Goal: Use online tool/utility: Utilize a website feature to perform a specific function

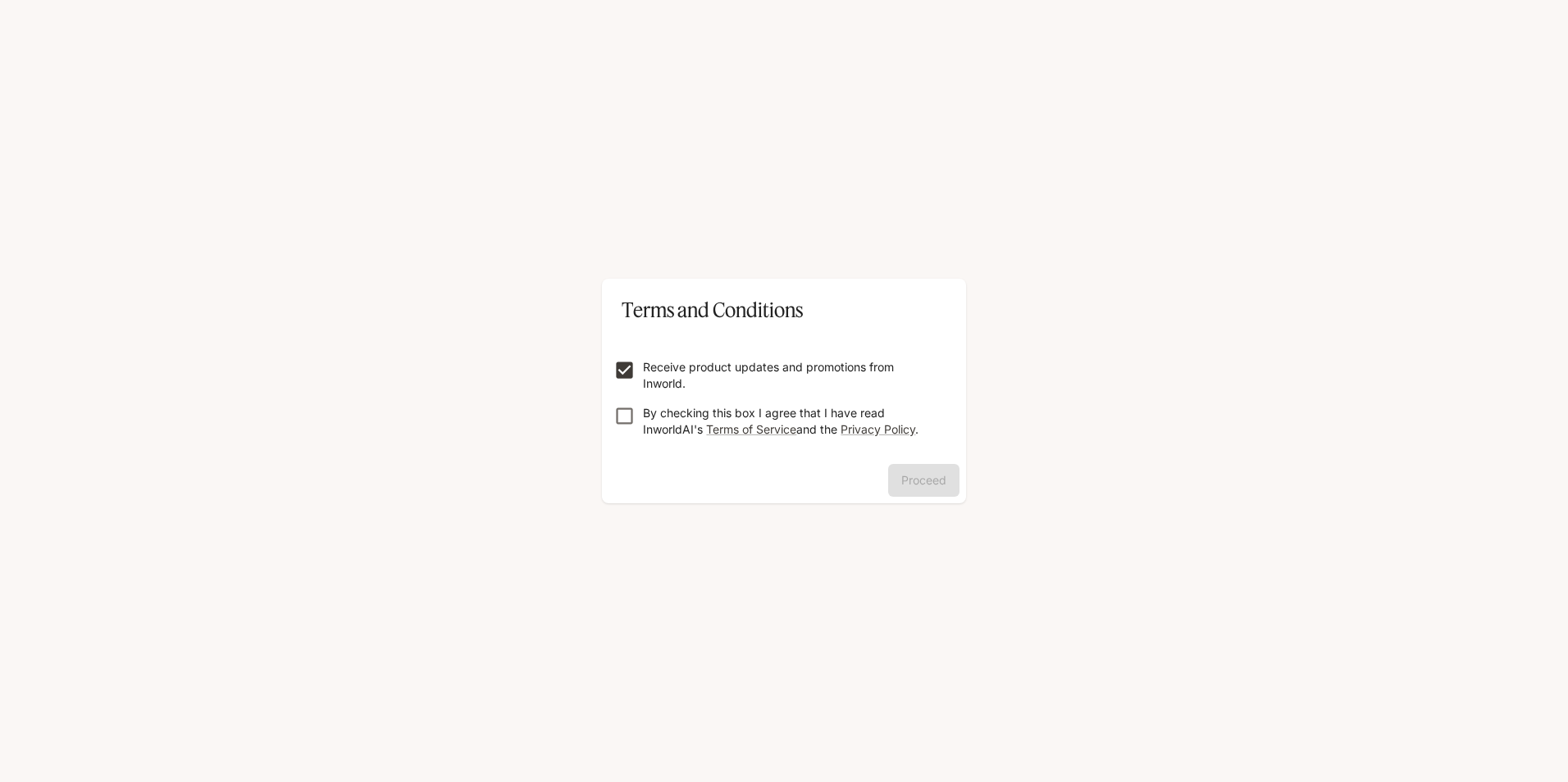
click at [641, 403] on form "Receive product updates and promotions from Inworld. By checking this box I agr…" at bounding box center [784, 391] width 338 height 131
click at [931, 491] on button "Proceed" at bounding box center [924, 480] width 72 height 33
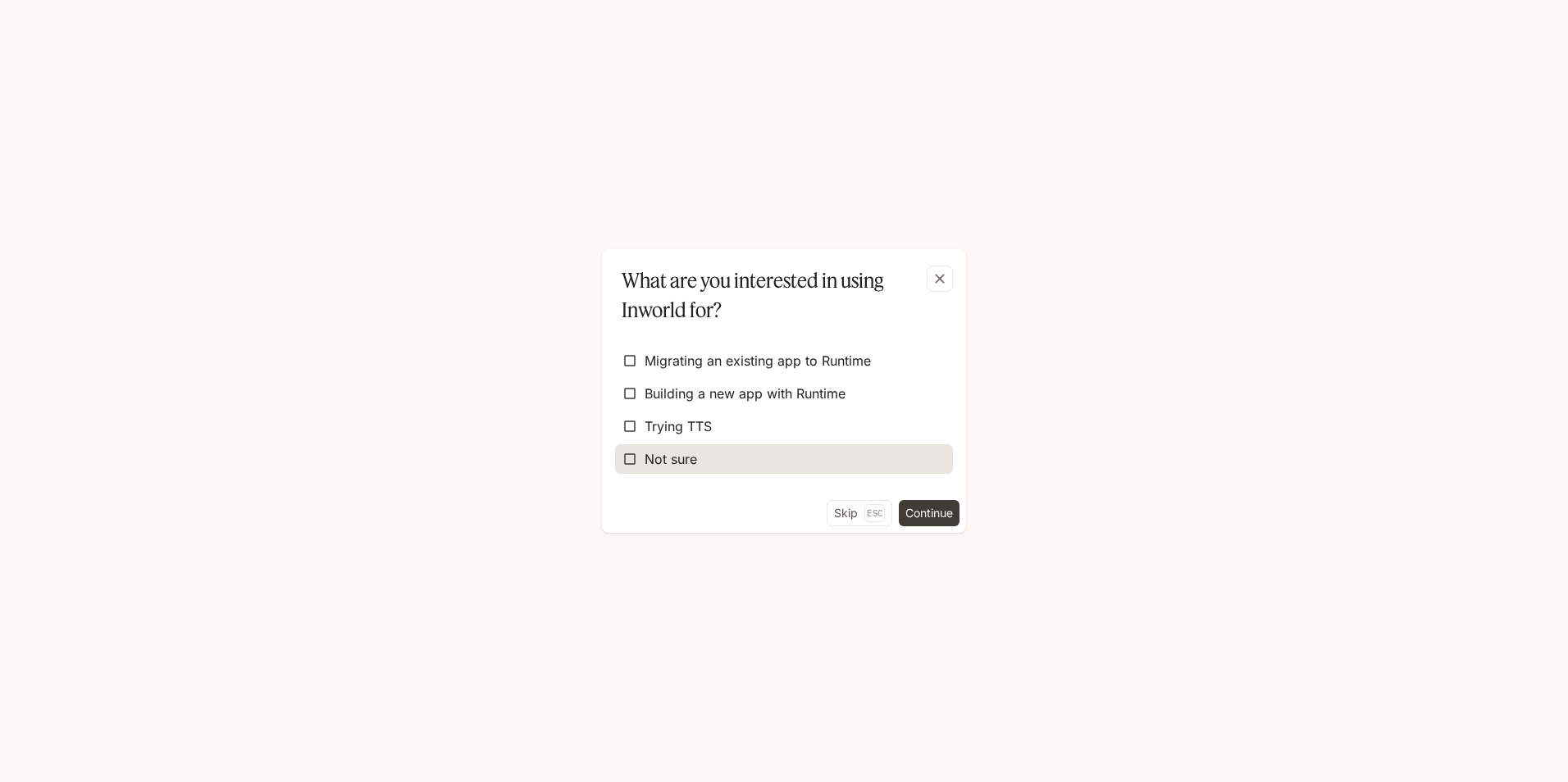
click at [675, 453] on span "Not sure" at bounding box center [671, 460] width 53 height 20
click at [953, 532] on div "Skip Esc Continue" at bounding box center [784, 517] width 364 height 33
click at [944, 523] on button "Continue" at bounding box center [929, 513] width 61 height 26
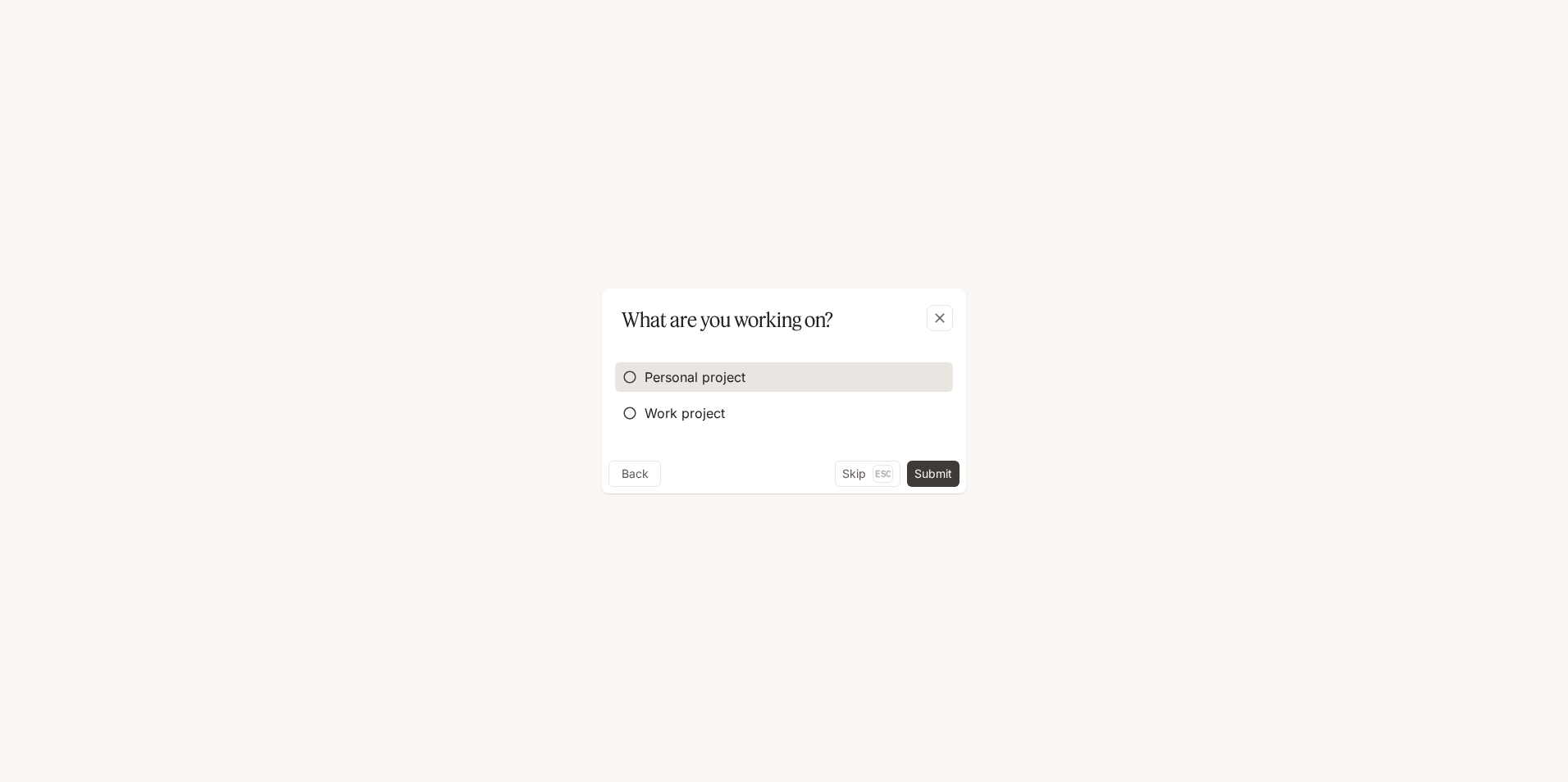
click at [676, 382] on span "Personal project" at bounding box center [695, 377] width 101 height 20
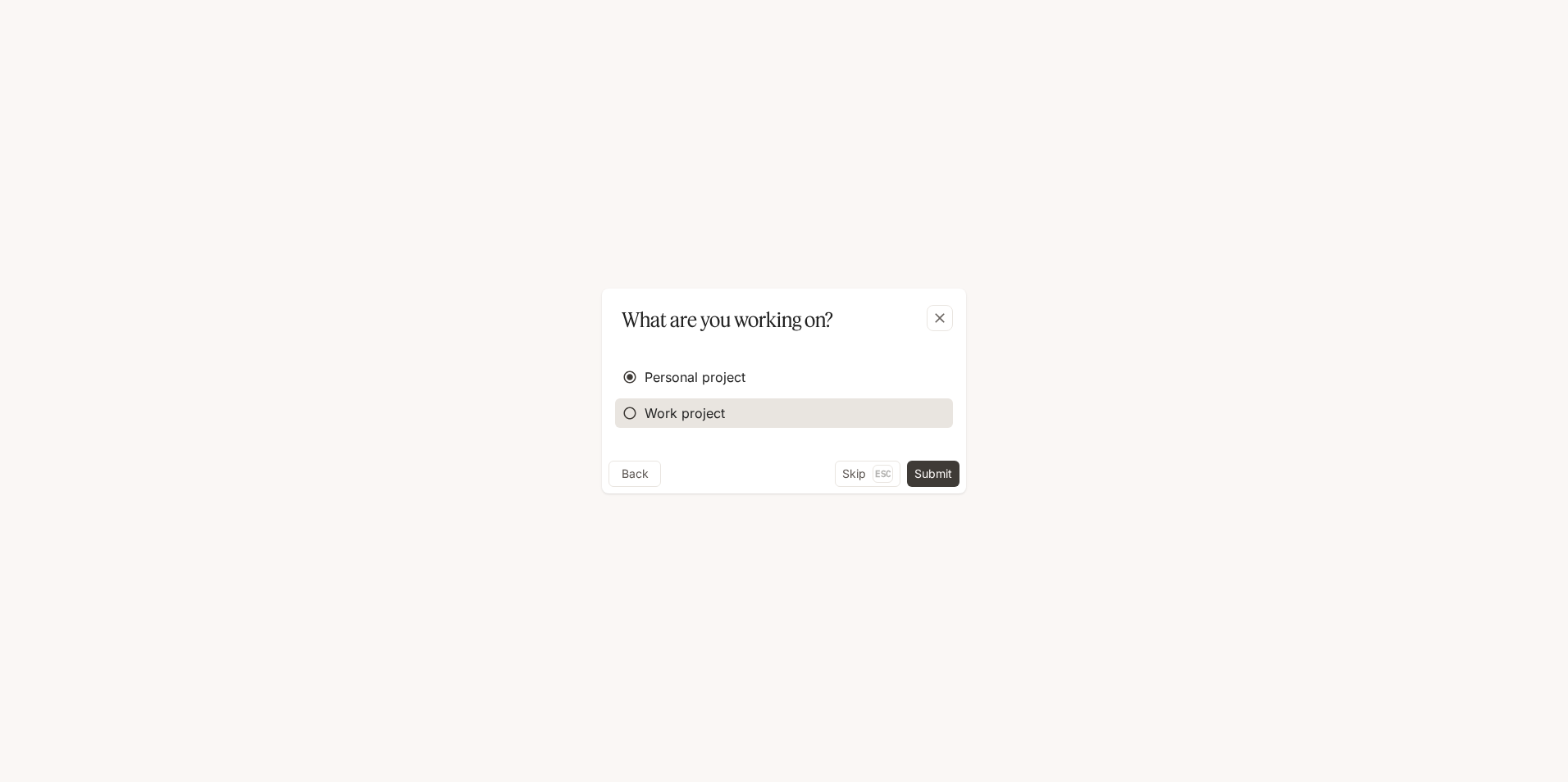
drag, startPoint x: 713, startPoint y: 415, endPoint x: 958, endPoint y: 476, distance: 252.5
click at [713, 415] on span "Work project" at bounding box center [685, 413] width 80 height 20
click at [899, 477] on button "Continue" at bounding box center [929, 473] width 61 height 26
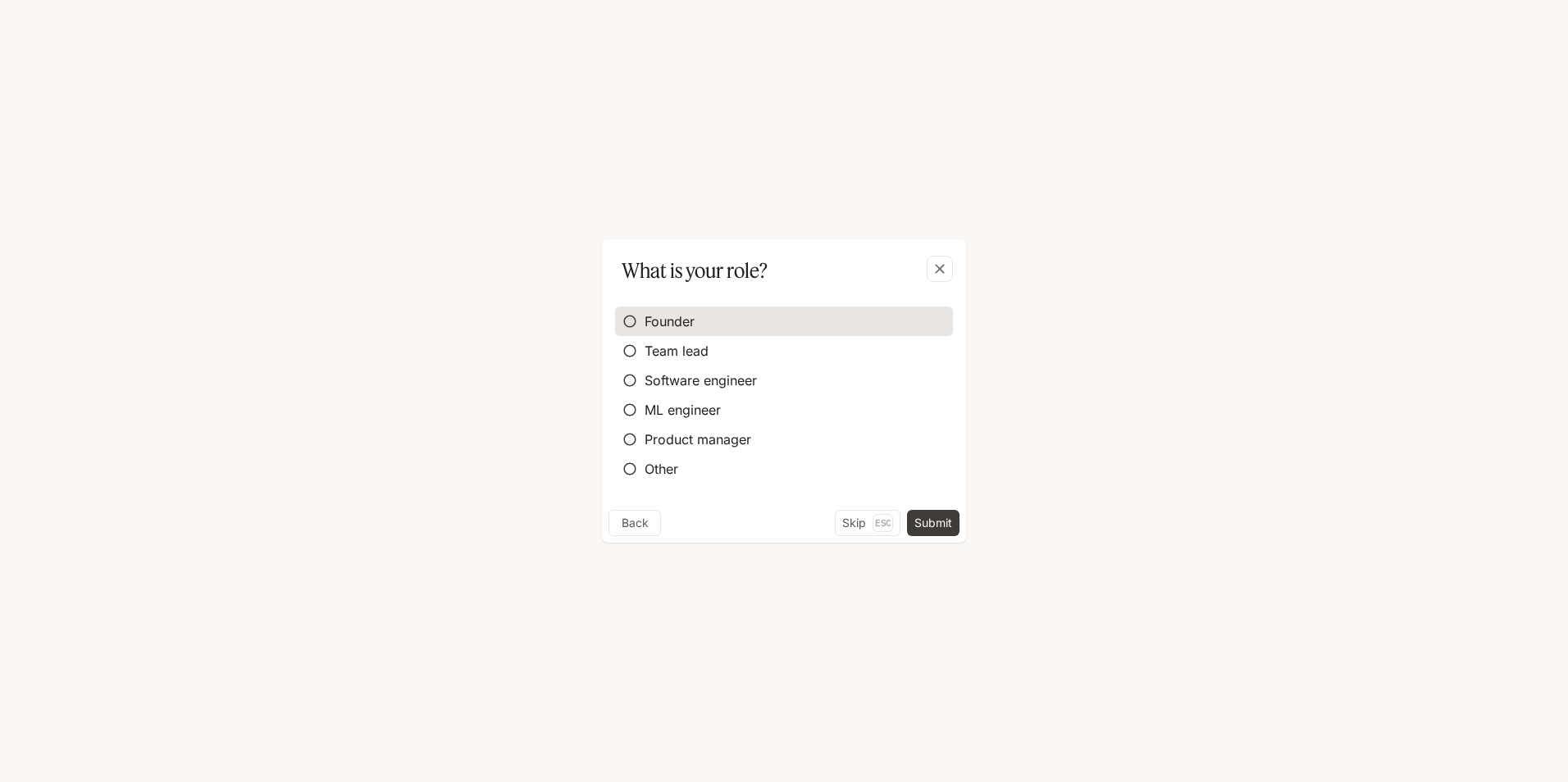
click at [700, 334] on label "Founder" at bounding box center [784, 322] width 338 height 30
click at [965, 520] on div "Back Skip Esc Submit" at bounding box center [784, 527] width 364 height 33
click at [938, 519] on button "Submit" at bounding box center [934, 523] width 53 height 26
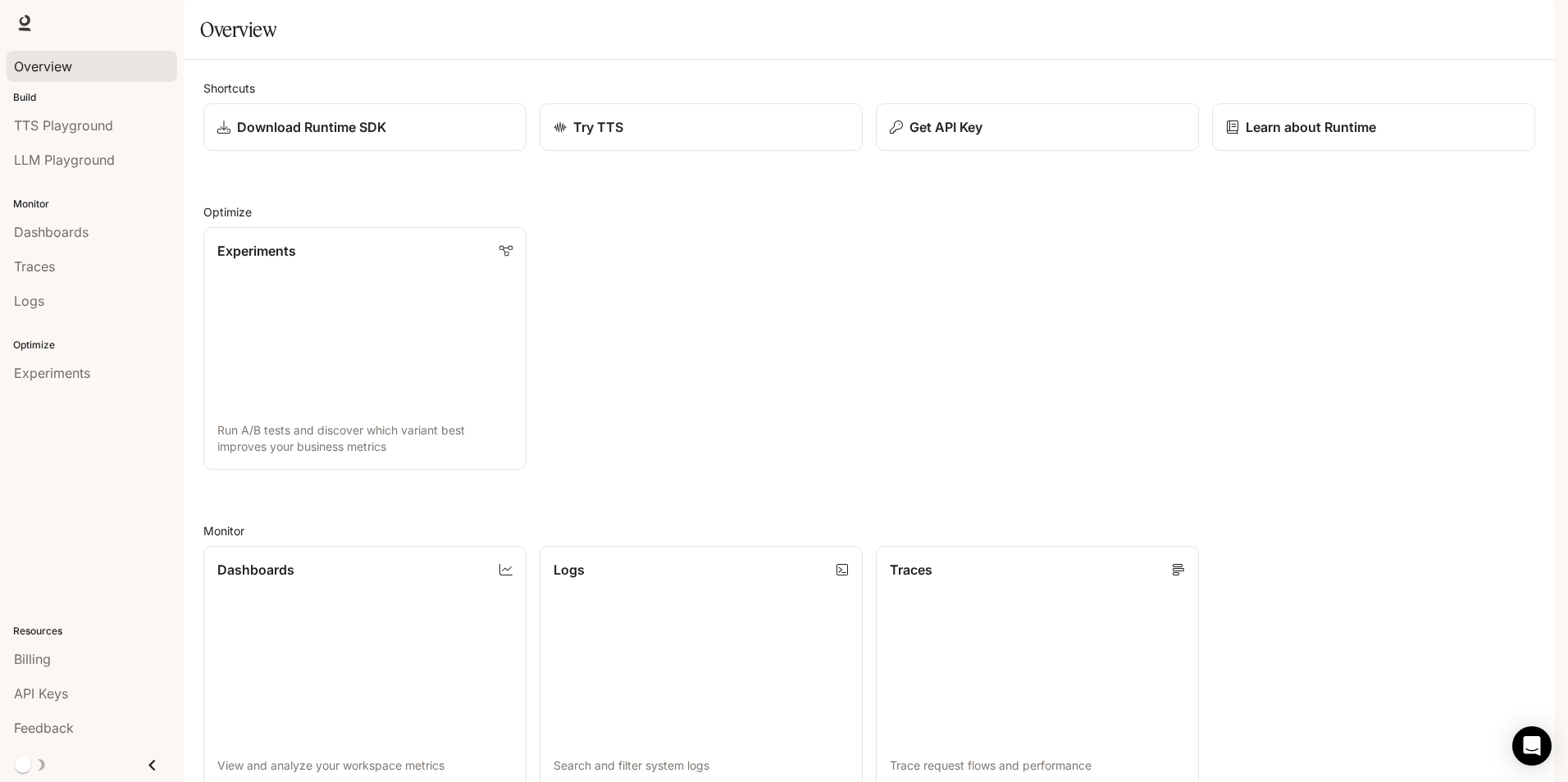
click at [100, 74] on div "Overview" at bounding box center [92, 66] width 156 height 20
click at [338, 371] on link "Experiments Run A/B tests and discover which variant best improves your busines…" at bounding box center [364, 348] width 326 height 244
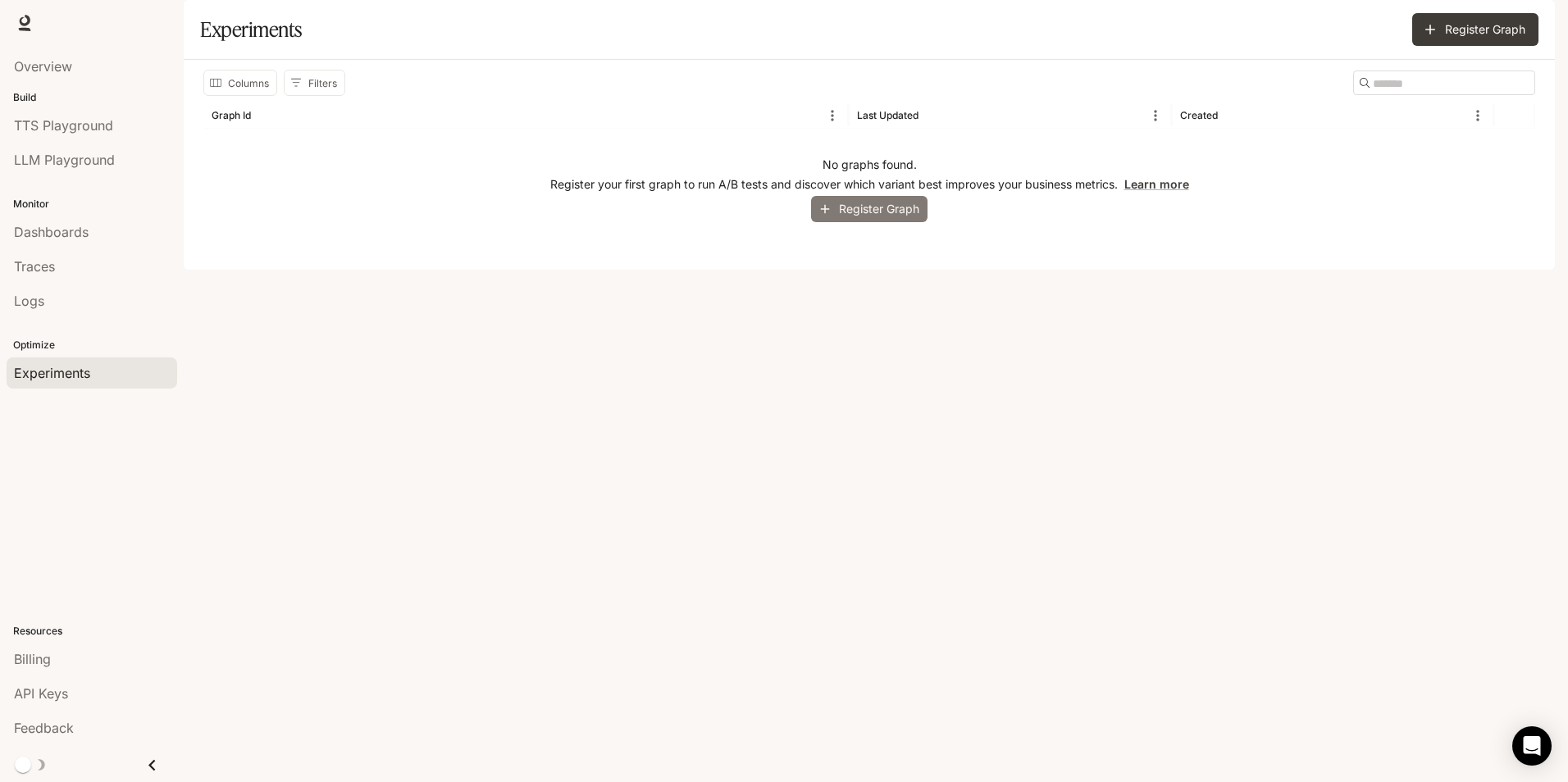
click at [883, 223] on button "Register Graph" at bounding box center [869, 210] width 116 height 27
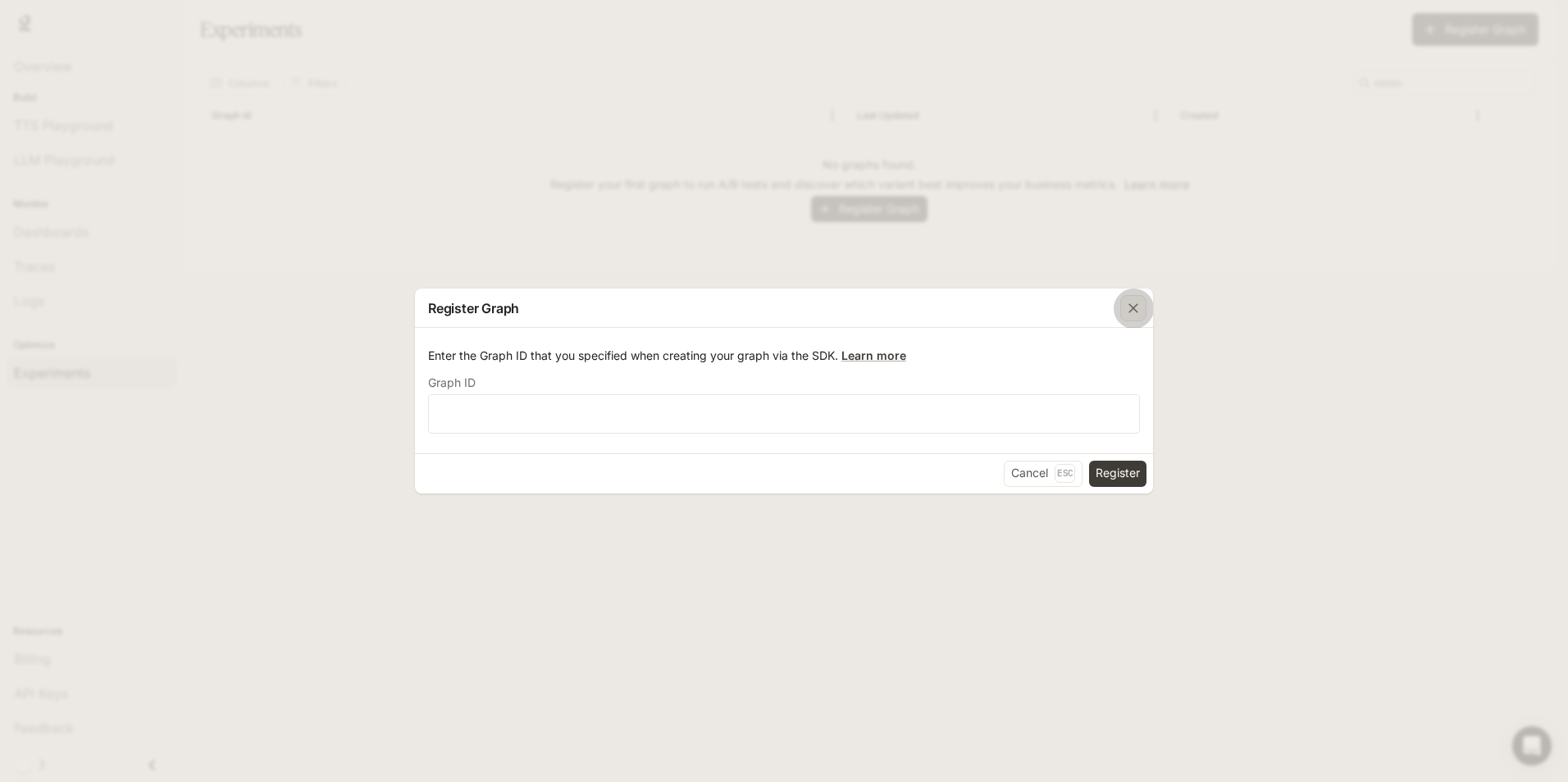
click at [1118, 306] on button "button" at bounding box center [1133, 308] width 39 height 39
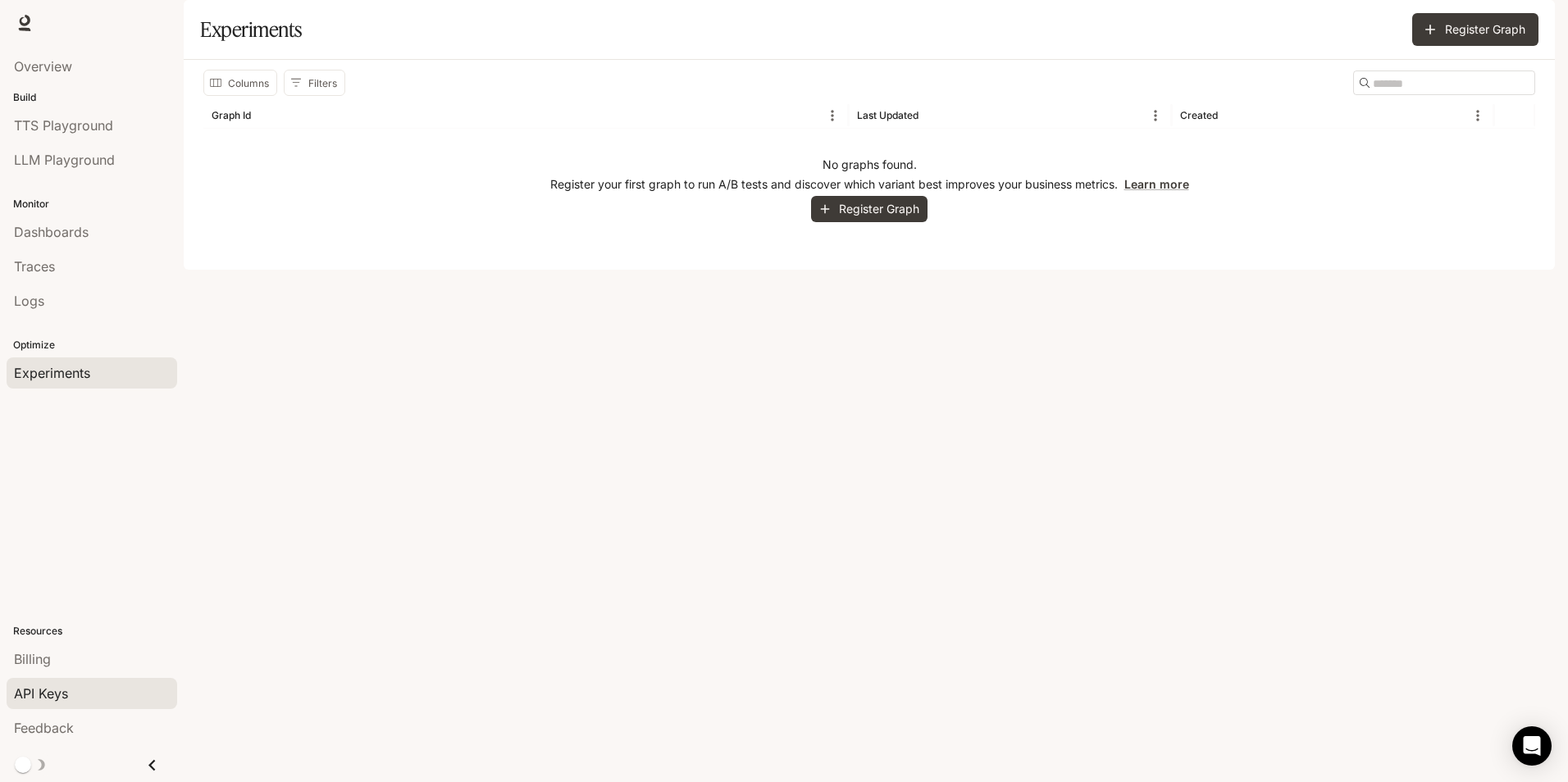
click at [11, 684] on link "API Keys" at bounding box center [92, 694] width 171 height 31
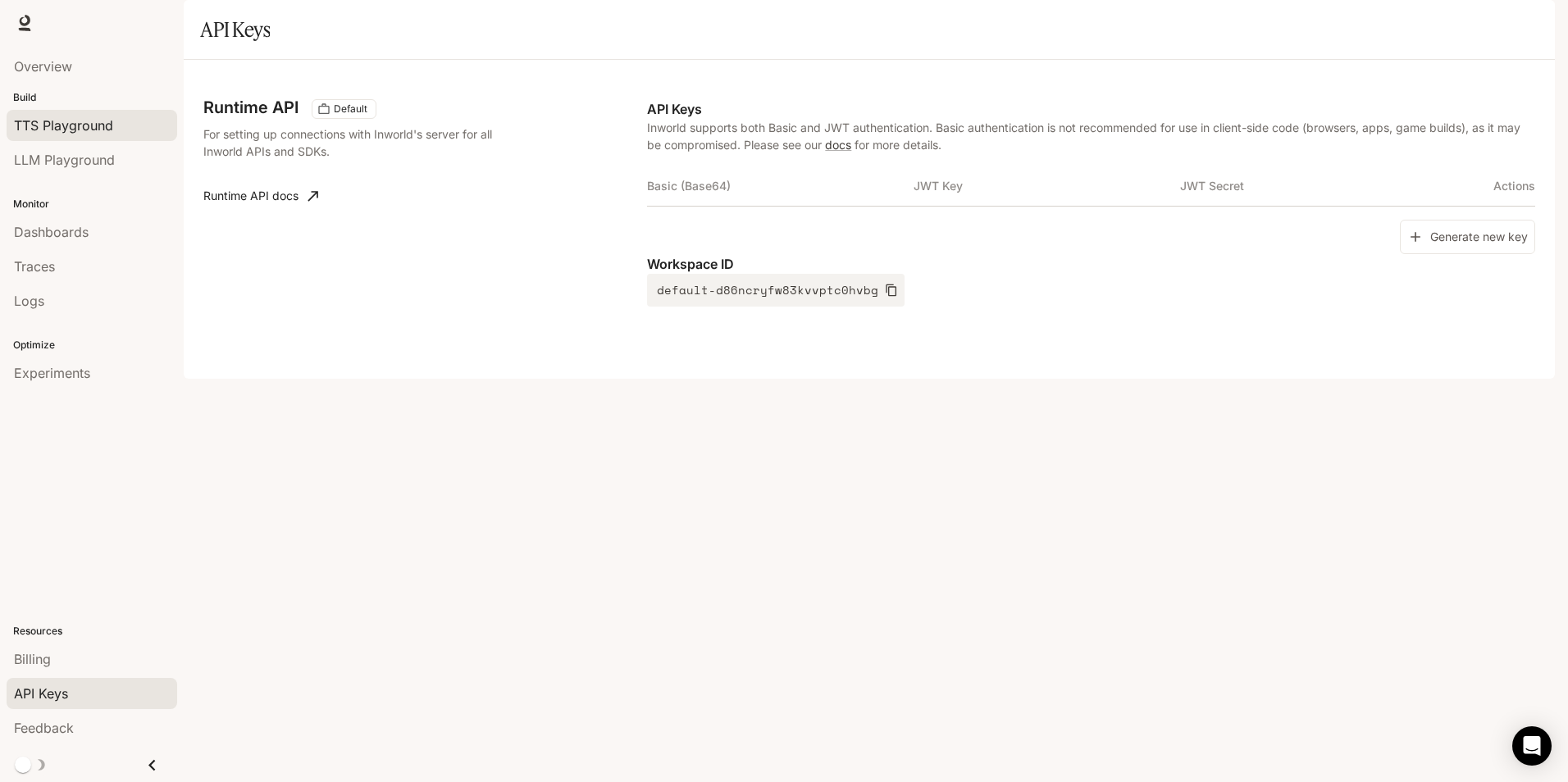
click at [82, 139] on link "TTS Playground" at bounding box center [92, 125] width 171 height 31
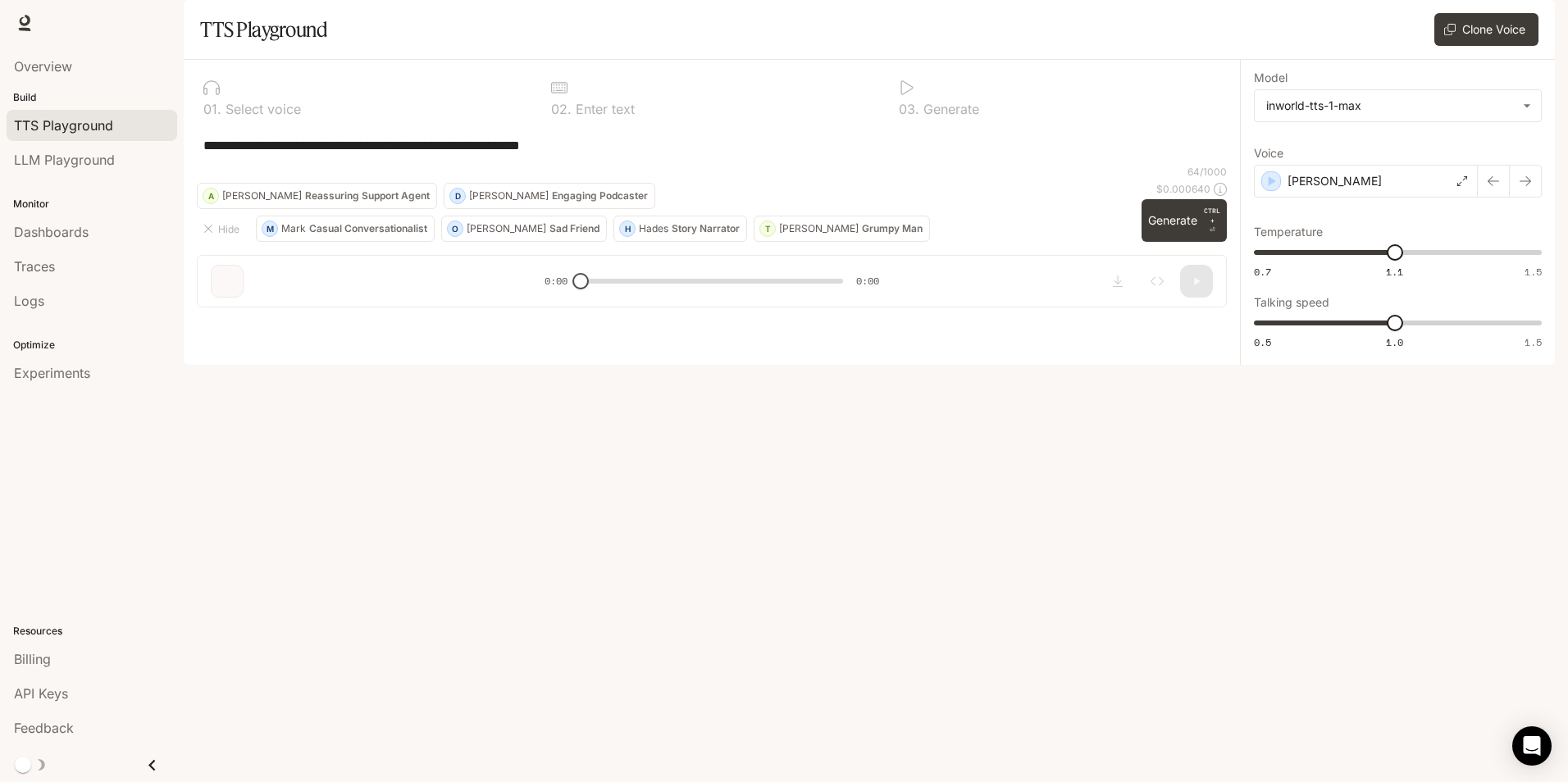
click at [429, 164] on div "**********" at bounding box center [712, 144] width 1030 height 39
click at [569, 164] on div "**********" at bounding box center [712, 144] width 1017 height 39
drag, startPoint x: 620, startPoint y: 189, endPoint x: 878, endPoint y: 352, distance: 305.2
click at [878, 164] on div "**********" at bounding box center [712, 144] width 1030 height 39
click at [911, 164] on div "**********" at bounding box center [712, 144] width 1030 height 39
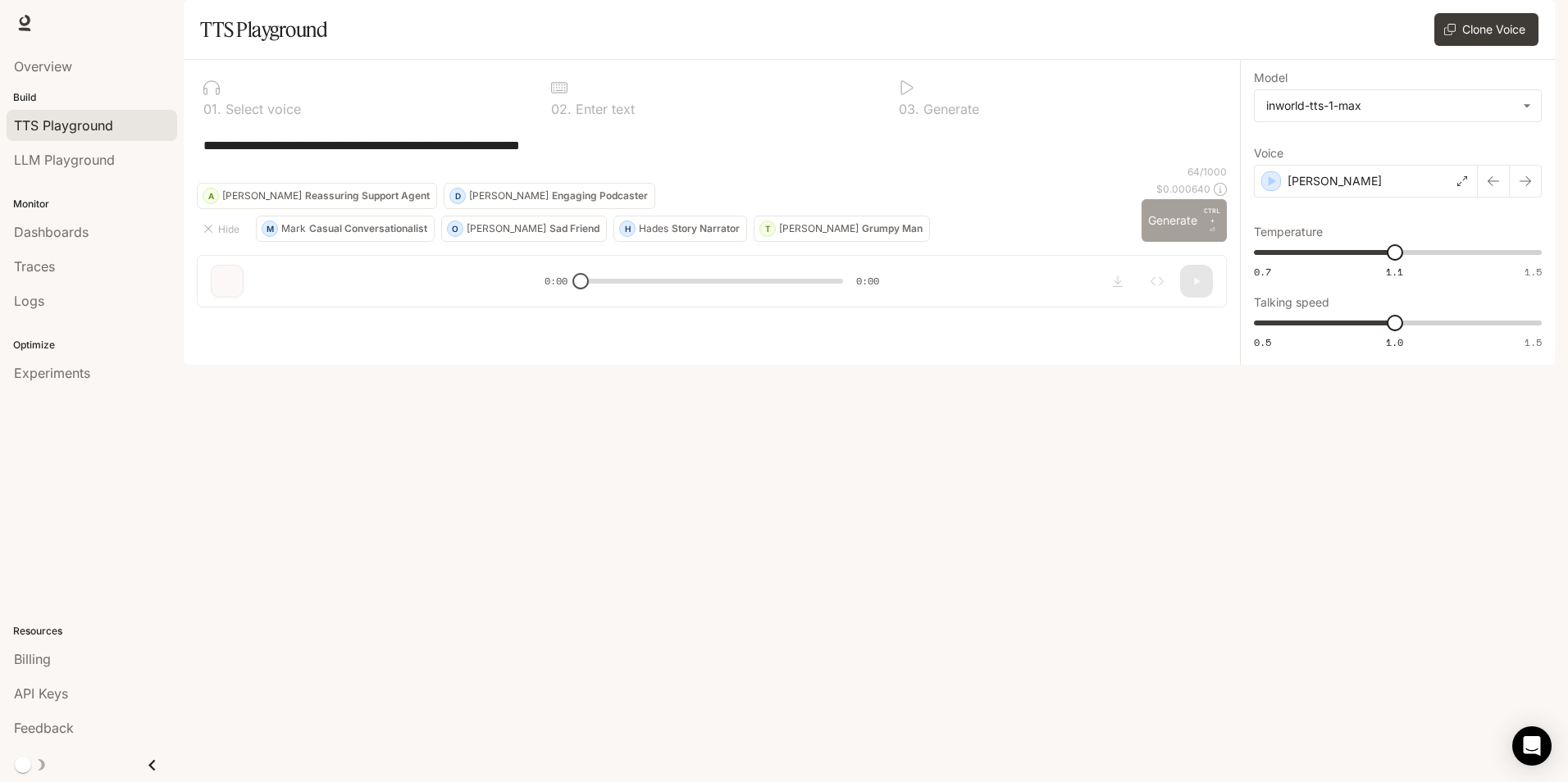
click at [1214, 225] on p "CTRL +" at bounding box center [1212, 216] width 16 height 20
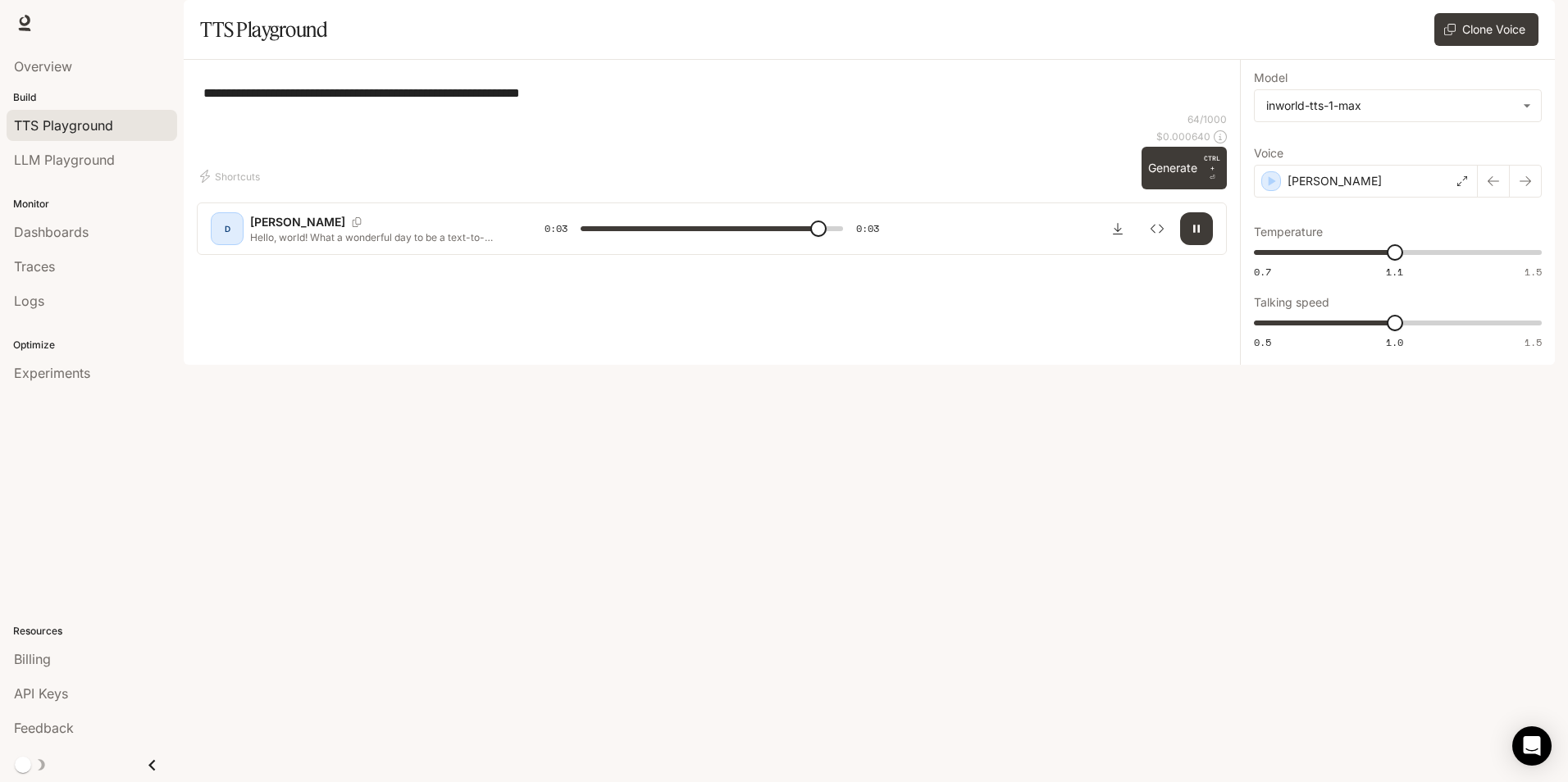
type input "*"
